Goal: Complete application form

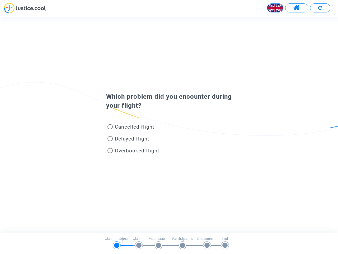
click at [276, 8] on img at bounding box center [276, 8] width 16 height 16
click at [297, 8] on span at bounding box center [297, 7] width 7 height 7
click at [321, 8] on div at bounding box center [169, 10] width 338 height 15
click at [169, 125] on div "Cancelled flight" at bounding box center [160, 128] width 117 height 12
click at [131, 128] on span "Cancelled flight" at bounding box center [134, 127] width 39 height 6
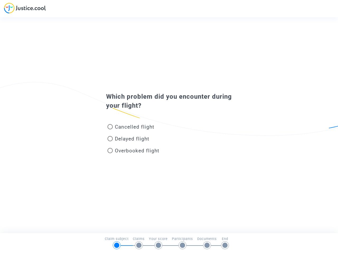
click at [110, 129] on input "Cancelled flight" at bounding box center [110, 129] width 0 height 0
radio input "true"
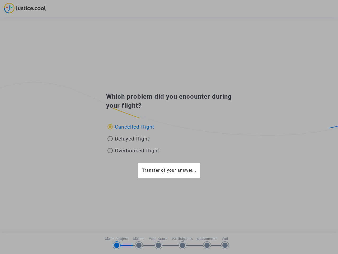
click at [131, 127] on div "Transfer of your answer..." at bounding box center [169, 127] width 338 height 254
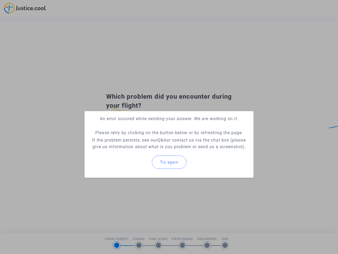
click at [129, 140] on p "If the problem persists, see our Q&A or contact us via the chat box (please giv…" at bounding box center [169, 143] width 161 height 13
click at [129, 139] on p "If the problem persists, see our Q&A or contact us via the chat box (please giv…" at bounding box center [169, 143] width 161 height 13
click at [134, 152] on div "Try again" at bounding box center [169, 162] width 161 height 23
click at [134, 150] on mat-card "An error occured while sending your answer. We are working on it. Please retry …" at bounding box center [169, 144] width 169 height 67
